Goal: Task Accomplishment & Management: Manage account settings

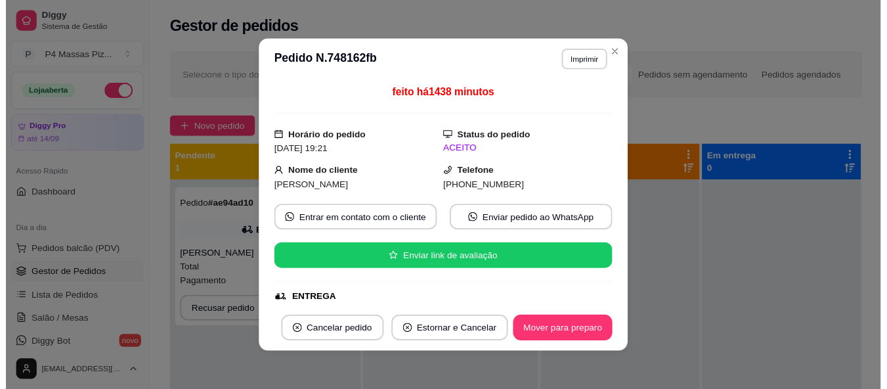
scroll to position [87, 0]
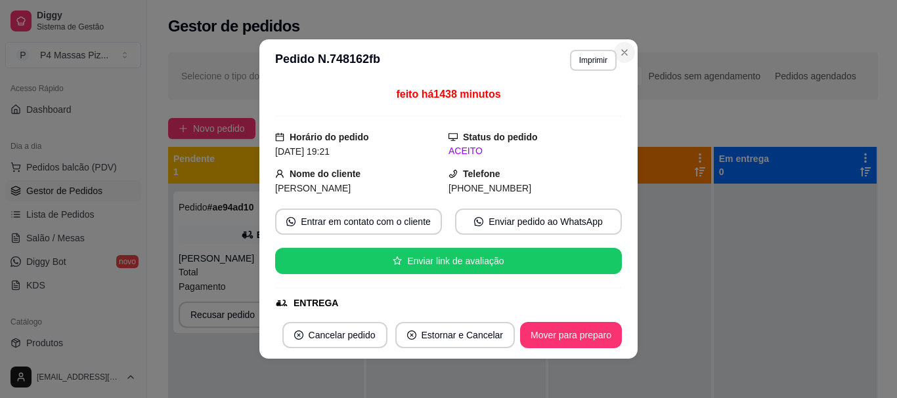
click at [622, 53] on div "Selecione o tipo dos pedidos Todos os pedidos Pedidos sem agendamento Pedidos a…" at bounding box center [522, 76] width 709 height 47
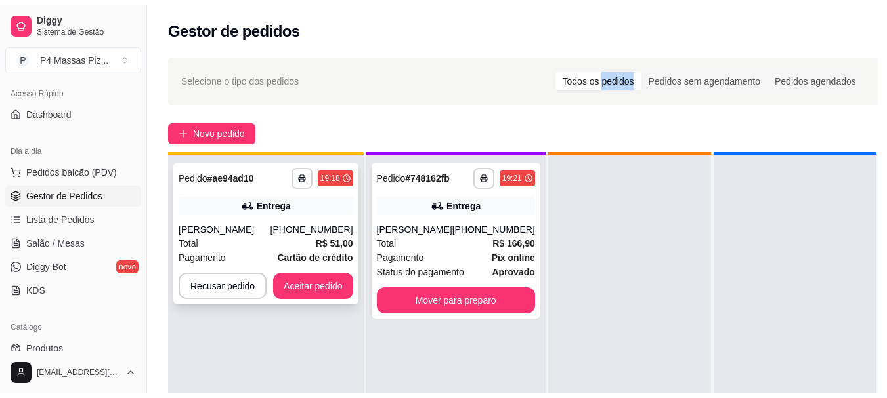
scroll to position [37, 0]
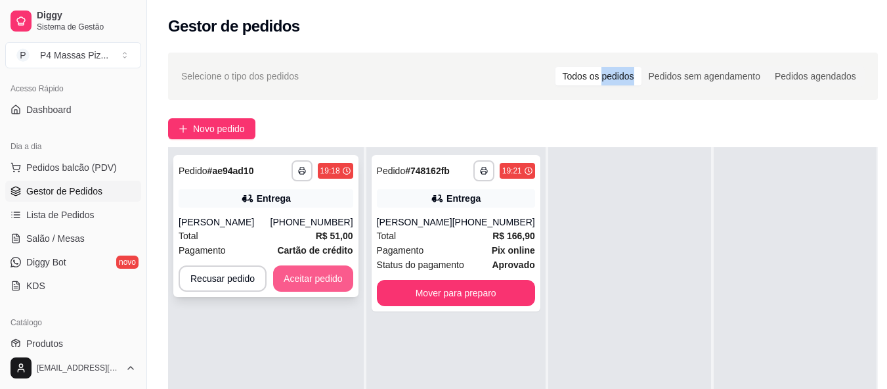
click at [321, 278] on button "Aceitar pedido" at bounding box center [313, 278] width 80 height 26
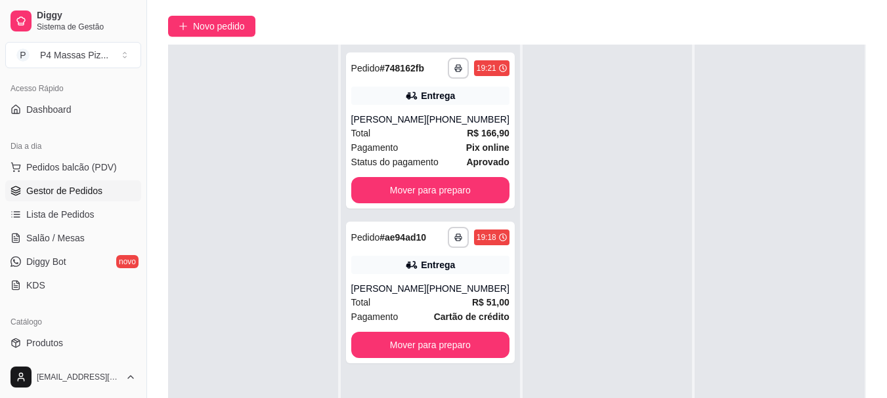
scroll to position [131, 0]
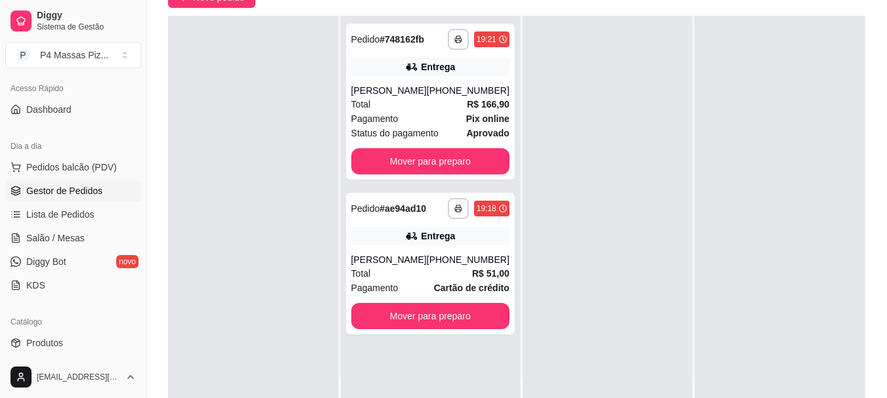
click at [180, 392] on div at bounding box center [253, 215] width 170 height 398
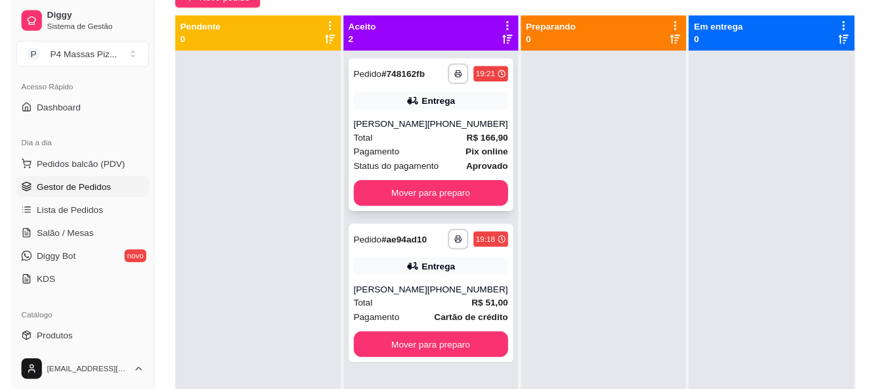
scroll to position [0, 0]
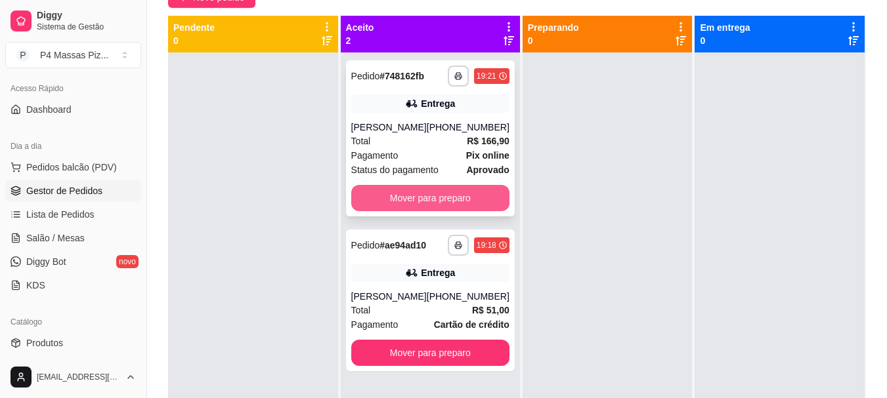
click at [410, 211] on button "Mover para preparo" at bounding box center [430, 198] width 158 height 26
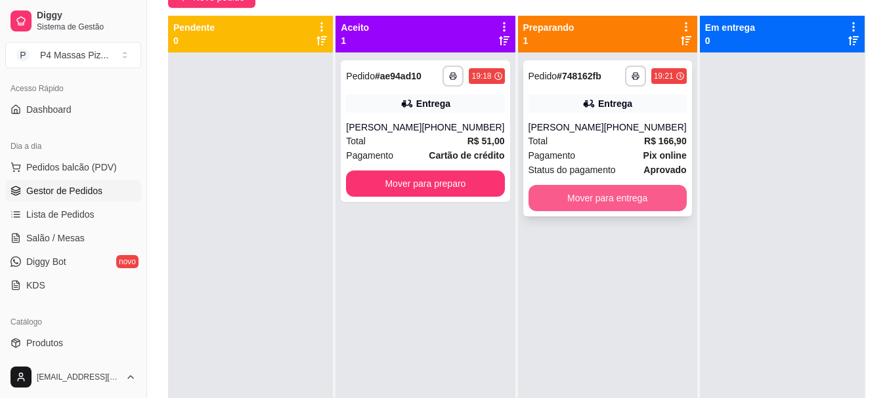
click at [639, 211] on button "Mover para entrega" at bounding box center [607, 198] width 158 height 26
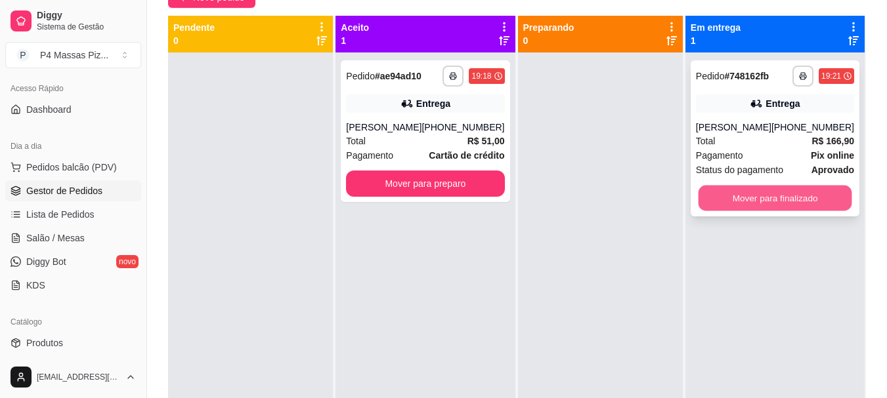
click at [769, 211] on button "Mover para finalizado" at bounding box center [775, 199] width 154 height 26
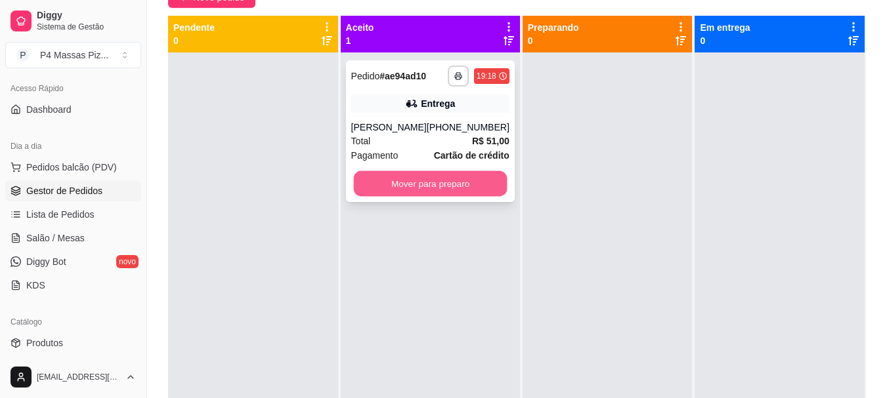
click at [468, 187] on button "Mover para preparo" at bounding box center [430, 184] width 154 height 26
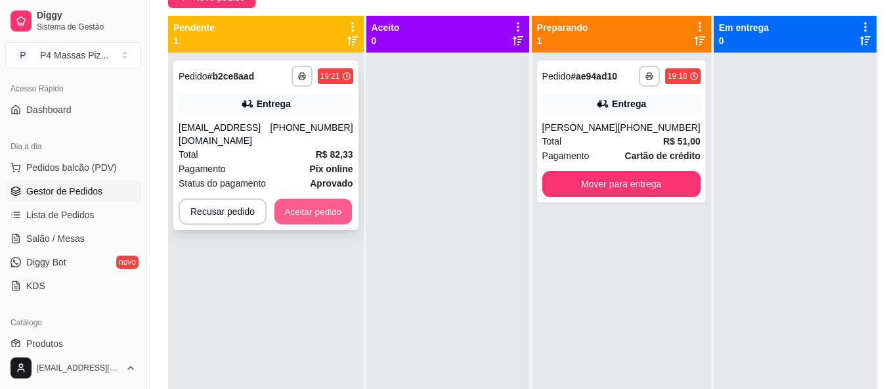
click at [310, 224] on button "Aceitar pedido" at bounding box center [312, 212] width 77 height 26
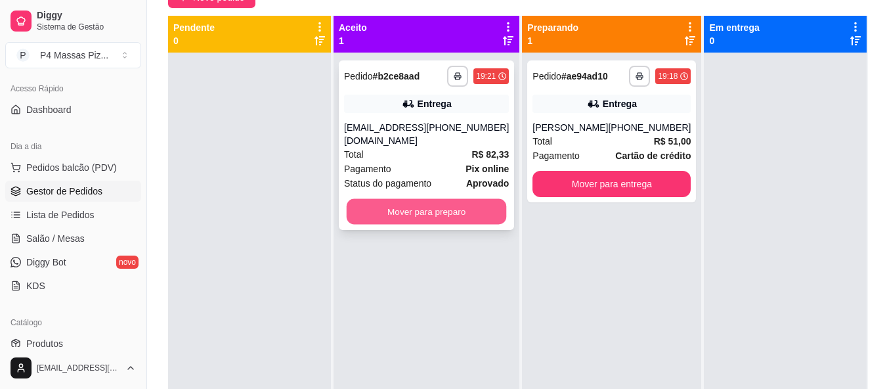
click at [414, 224] on button "Mover para preparo" at bounding box center [427, 212] width 160 height 26
